Goal: Transaction & Acquisition: Purchase product/service

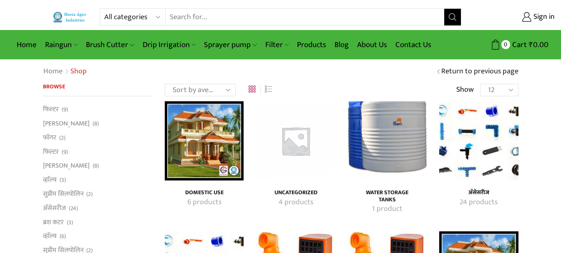
click at [481, 137] on img "Visit product category अ‍ॅसेसरीज" at bounding box center [478, 140] width 79 height 79
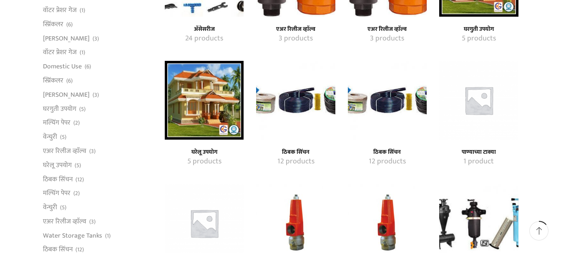
scroll to position [302, 0]
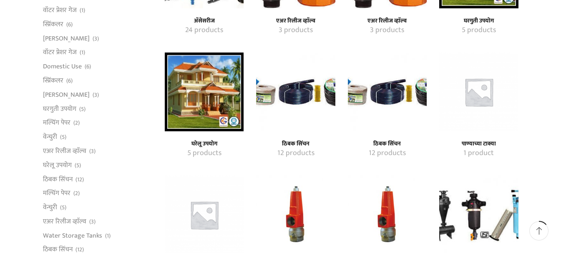
click at [301, 98] on img "Visit product category ठिबक सिंचन" at bounding box center [295, 92] width 79 height 79
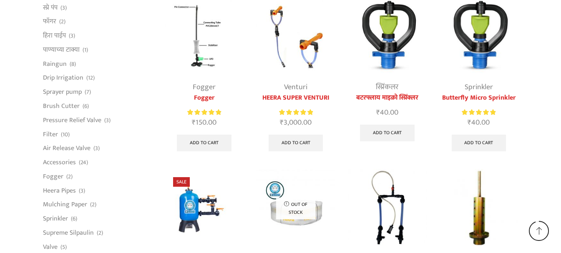
scroll to position [2004, 0]
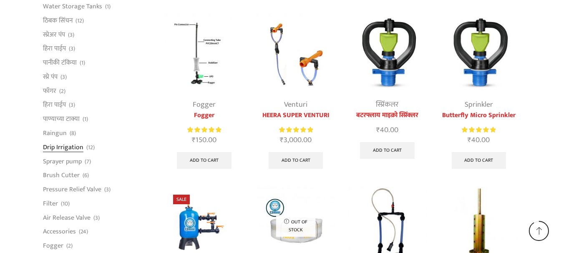
click at [55, 140] on link "Drip Irrigation" at bounding box center [63, 147] width 40 height 14
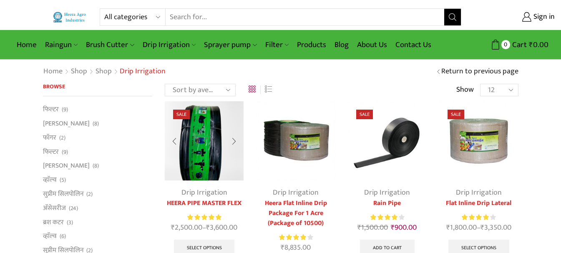
click at [213, 169] on img at bounding box center [204, 140] width 79 height 79
